Goal: Download file/media

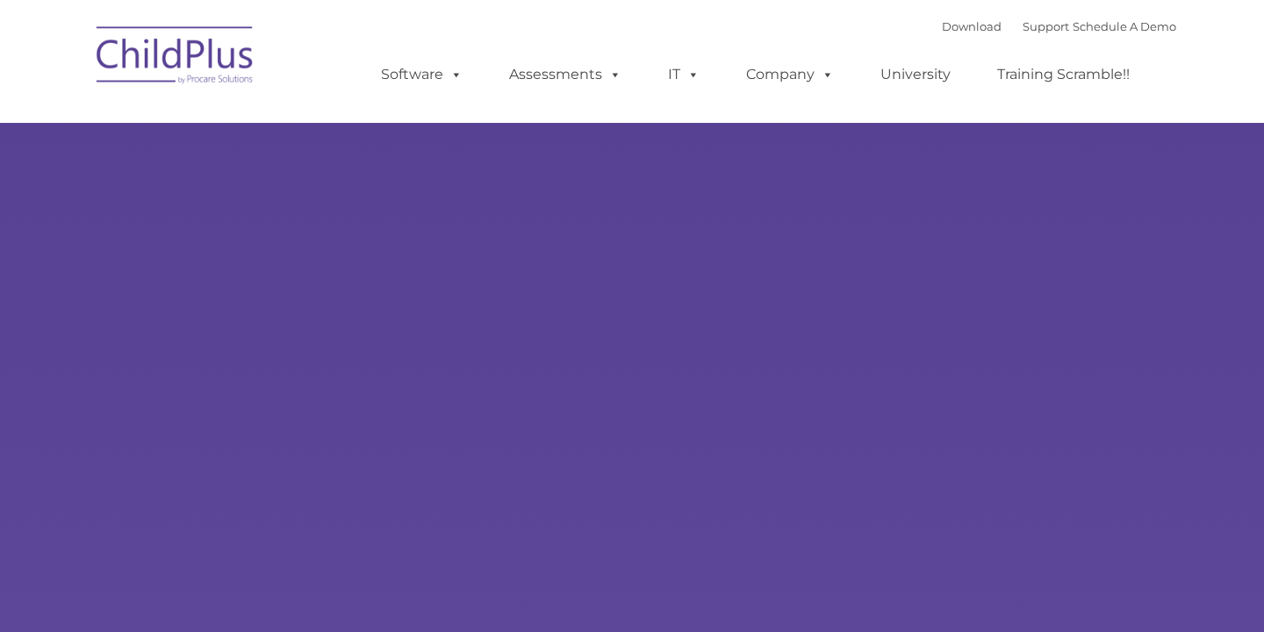
select select "MEDIUM"
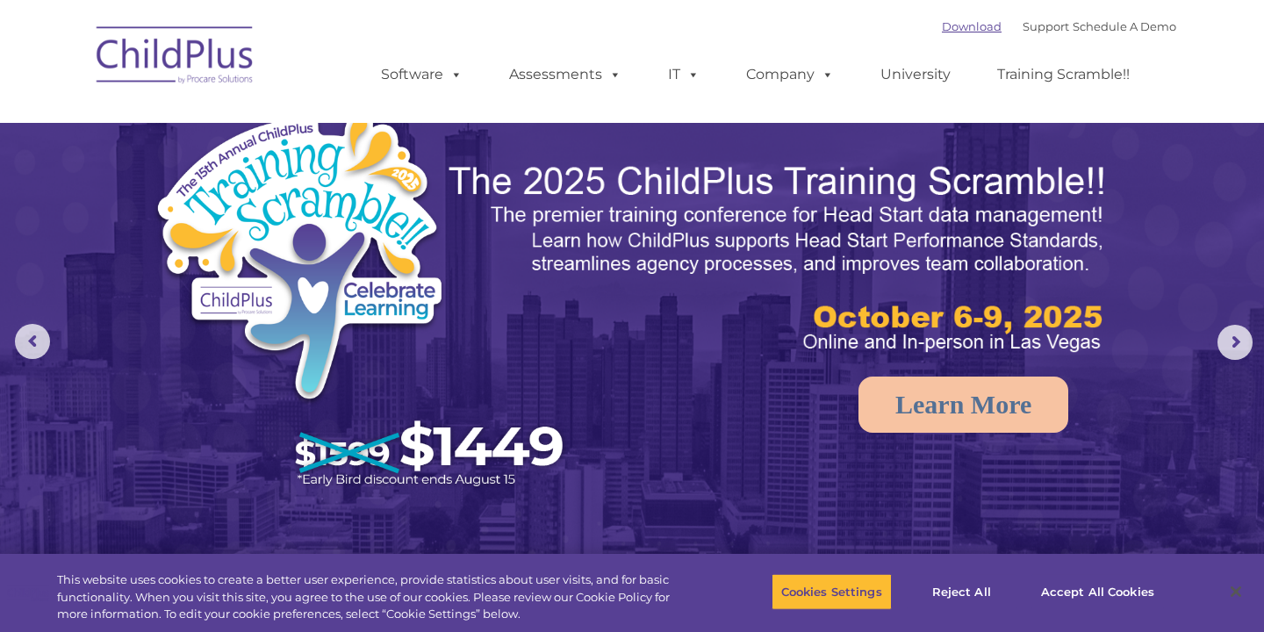
click at [961, 26] on link "Download" at bounding box center [972, 26] width 60 height 14
click at [1082, 590] on button "Accept All Cookies" at bounding box center [1097, 591] width 133 height 37
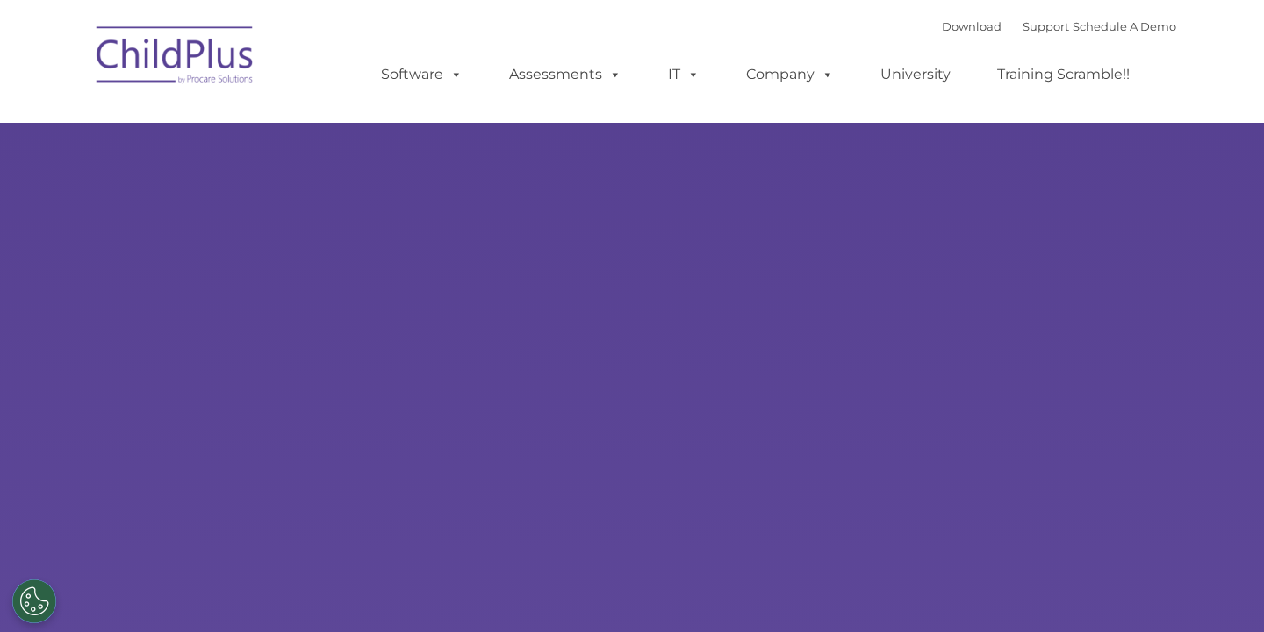
type input ""
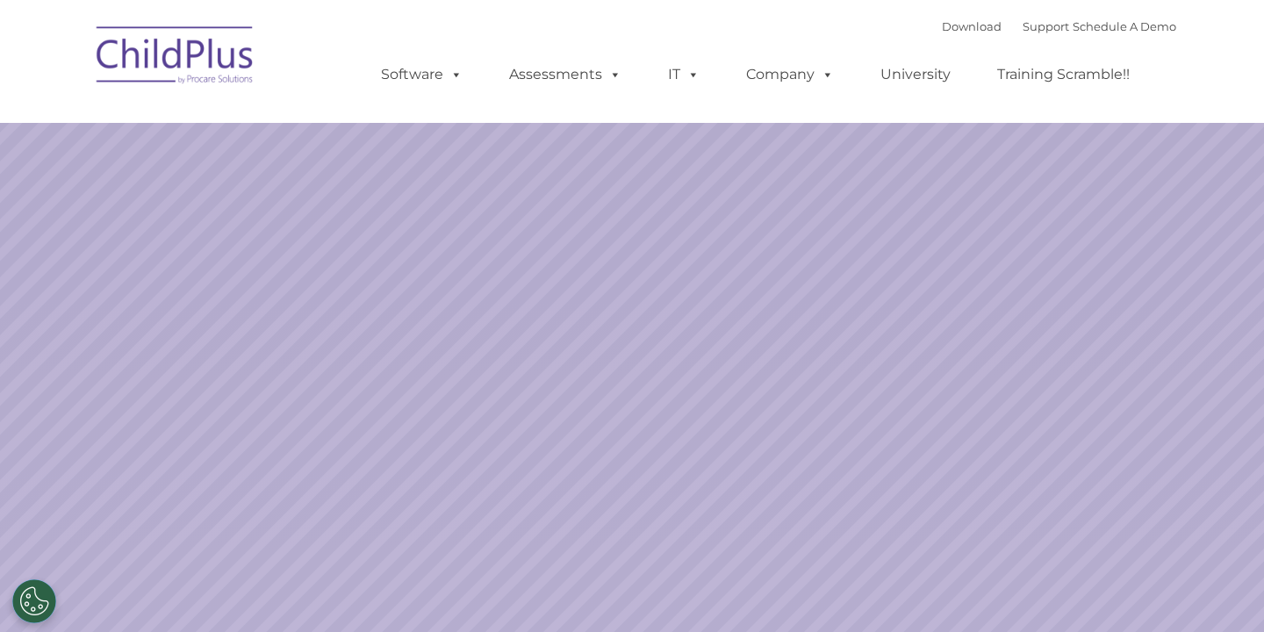
select select "MEDIUM"
